Goal: Task Accomplishment & Management: Complete application form

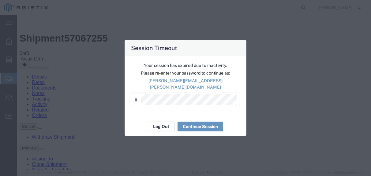
click at [164, 125] on button "Log Out" at bounding box center [161, 127] width 27 height 10
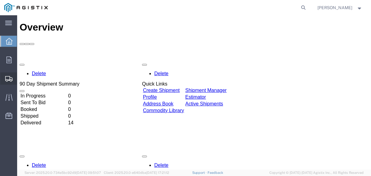
click at [0, 0] on span "Shipment Manager" at bounding box center [0, 0] width 0 height 0
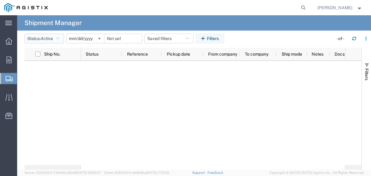
drag, startPoint x: 60, startPoint y: 38, endPoint x: 57, endPoint y: 54, distance: 16.2
click at [59, 38] on icon "button" at bounding box center [57, 38] width 3 height 4
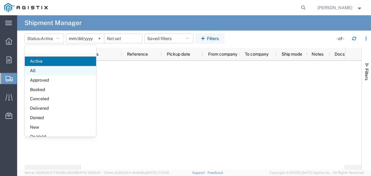
click at [46, 71] on span "All" at bounding box center [60, 70] width 71 height 9
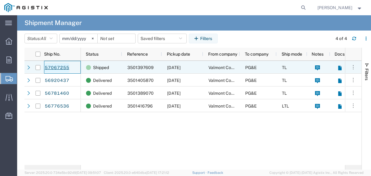
click at [57, 70] on link "57067255" at bounding box center [56, 68] width 25 height 10
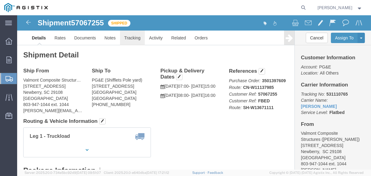
click link "Tracking"
click at [0, 0] on span "Create Shipment" at bounding box center [0, 0] width 0 height 0
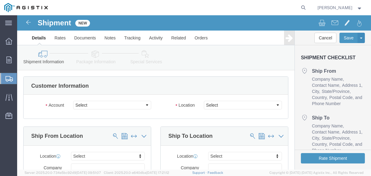
select select
click select "Select PG&E Valmont Composite Structures"
select select "9596"
click select "Select PG&E Valmont Composite Structures"
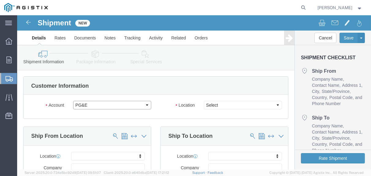
select select
select select "23082"
click select "Select All Others [GEOGRAPHIC_DATA] [GEOGRAPHIC_DATA] [GEOGRAPHIC_DATA] [GEOGRA…"
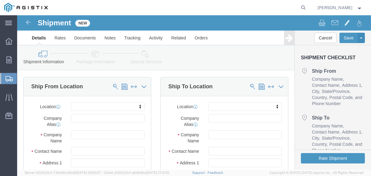
scroll to position [61, 0]
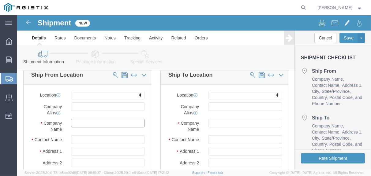
click input "text"
type input "v"
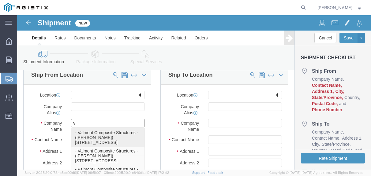
click p "- Valmont Composite Structures - ([PERSON_NAME]) [STREET_ADDRESS]"
select select "SC"
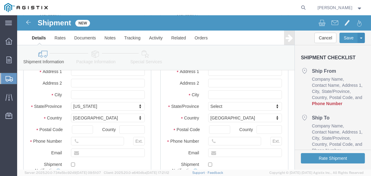
scroll to position [153, 0]
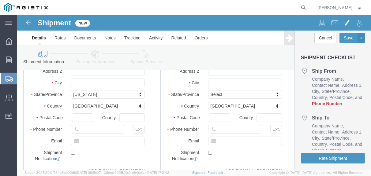
type input "Valmont Composite Structures"
click input "text"
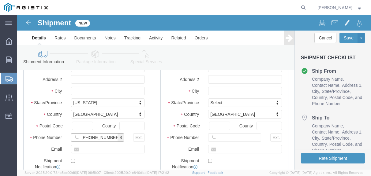
scroll to position [122, 0]
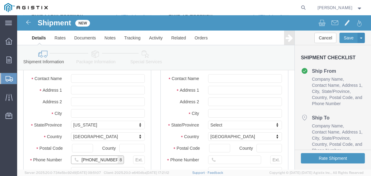
type input "[PHONE_NUMBER]"
click input "text"
type input "1044"
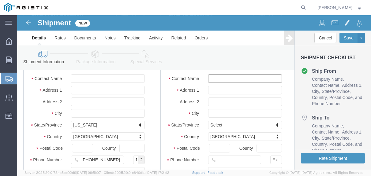
click input "text"
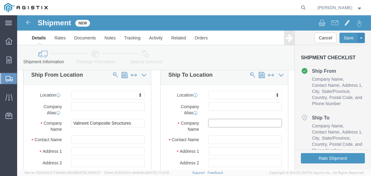
click input "text"
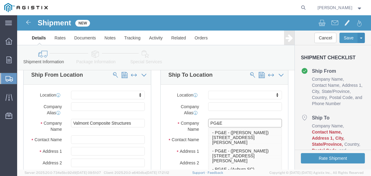
type input "PG&E"
click div "Company Name PG&E PG&E - PG&E - ([PERSON_NAME]) [STREET_ADDRESS][PERSON_NAME] -…"
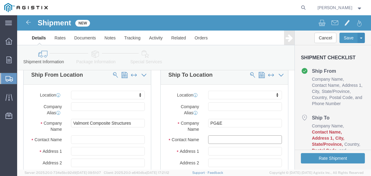
click input "text"
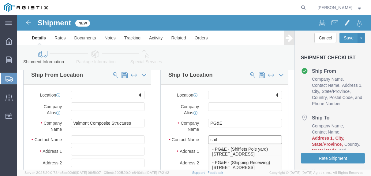
type input "[PERSON_NAME]"
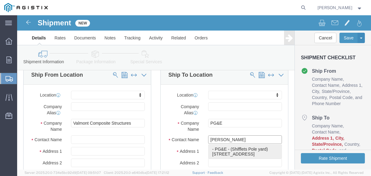
click p "- PG&E - (Shifflets Pole yard) [STREET_ADDRESS]"
select select "CA"
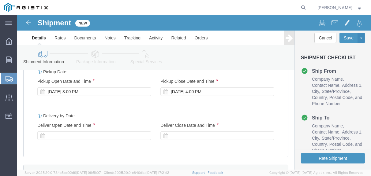
scroll to position [276, 0]
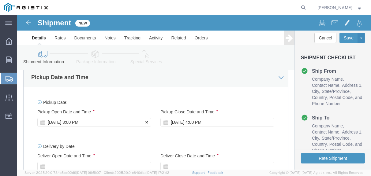
type input "Shifflets Pole yard"
click div "[DATE] 3:00 PM"
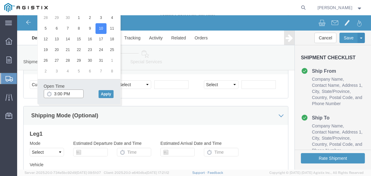
click input "3:00 PM"
click input "7:00 PM"
type input "7:00 AM"
click button "Apply"
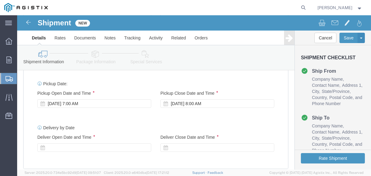
scroll to position [294, 0]
click div "[DATE] 8:00 AM"
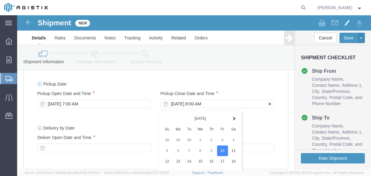
scroll to position [416, 0]
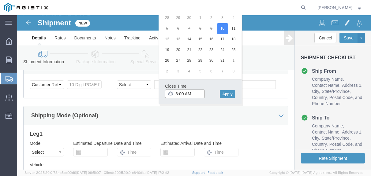
click input "3:00 AM"
type input "3:00 PM"
click button "Apply"
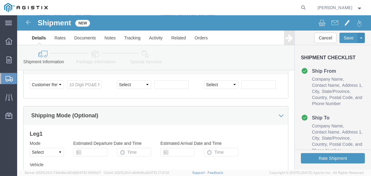
scroll to position [325, 0]
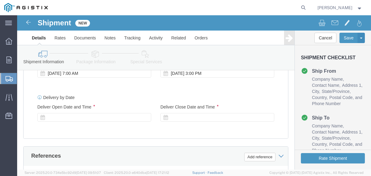
click div
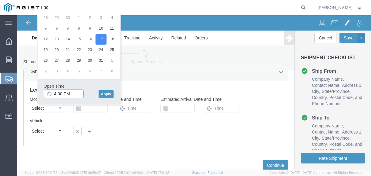
click input "4:00 PM"
click input "8:00 PM"
type input "8:00 AM"
drag, startPoint x: 86, startPoint y: 77, endPoint x: 93, endPoint y: 83, distance: 10.0
click button "Apply"
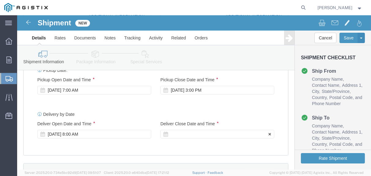
click div
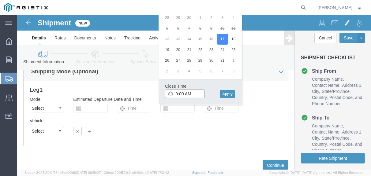
click input "9:00 AM"
click input "5:00 AM"
type input "5:00 PM"
click button "Apply"
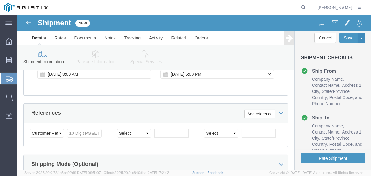
scroll to position [389, 0]
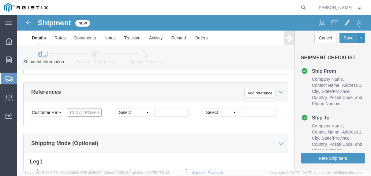
click input "text"
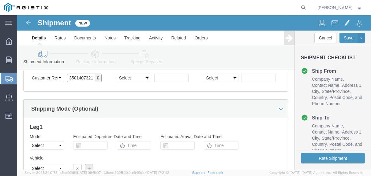
scroll to position [480, 0]
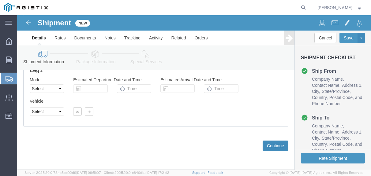
type input "3501407321"
click button "Continue"
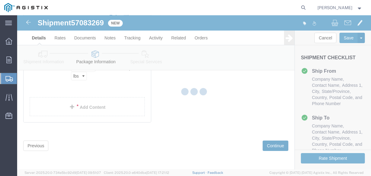
scroll to position [64, 0]
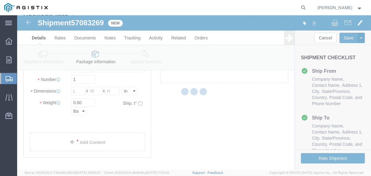
select select "CBOX"
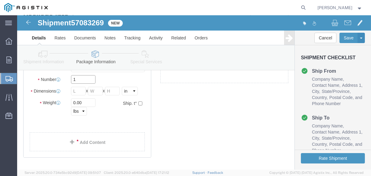
click input "1"
type input "8"
click input "text"
type input "600"
click input "text"
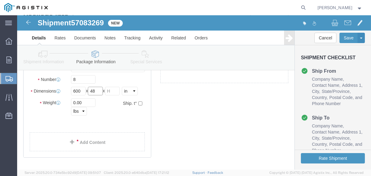
type input "48"
click input "text"
type input "24"
click input "0.00"
type input "0"
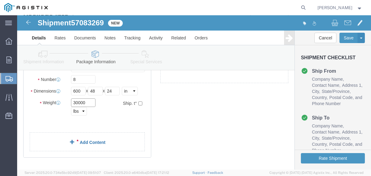
type input "30000"
click div "x Package Type Select Bulk Bundle(s) Cardboard Box(es) Carton(s) Crate(s) Drum(…"
click link "Add Content"
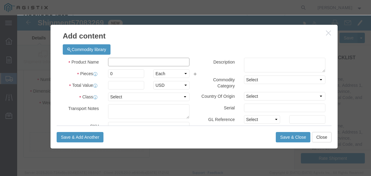
click input "text"
type input "Fiberglass T&D Poles"
click input "0"
type input "16"
click input "text"
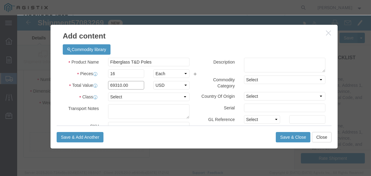
type input "69310.00"
click select "Select 50 55 60 65 70 85 92.5 100 125 175 250 300 400"
select select "100"
click select "Select 50 55 60 65 70 85 92.5 100 125 175 250 300 400"
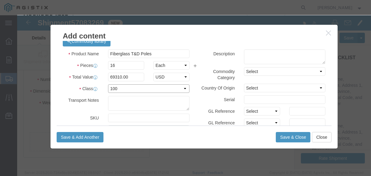
scroll to position [0, 0]
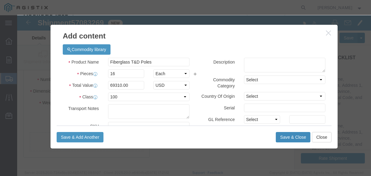
click button "Save & Close"
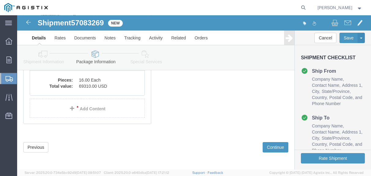
scroll to position [131, 0]
click button "Continue"
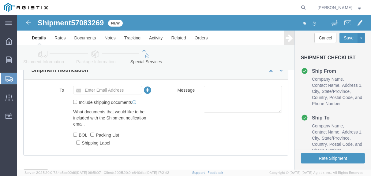
scroll to position [0, 0]
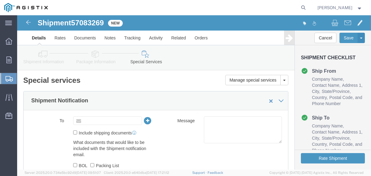
click input "text"
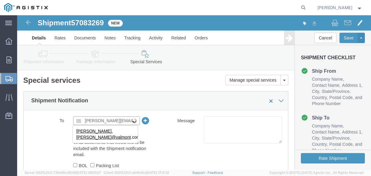
scroll to position [0, 3]
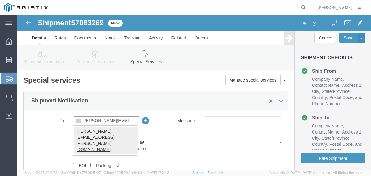
type input "[PERSON_NAME][EMAIL_ADDRESS][PERSON_NAME][DOMAIN_NAME]"
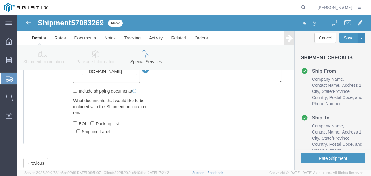
scroll to position [31, 0]
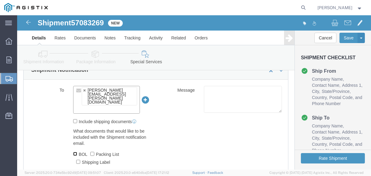
drag, startPoint x: 58, startPoint y: 127, endPoint x: 59, endPoint y: 131, distance: 4.7
click input "BOL"
checkbox input "true"
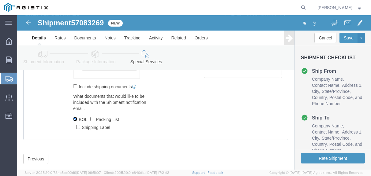
scroll to position [66, 0]
click button "Rate Shipment"
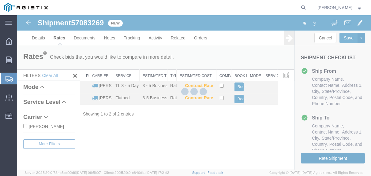
scroll to position [0, 0]
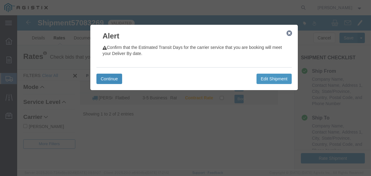
click at [116, 80] on button "Continue" at bounding box center [109, 79] width 26 height 10
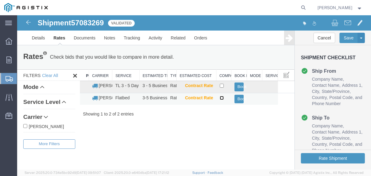
click at [222, 96] on input "checkbox" at bounding box center [222, 98] width 4 height 4
checkbox input "true"
click at [237, 100] on button "Book" at bounding box center [239, 99] width 9 height 9
